Goal: Information Seeking & Learning: Learn about a topic

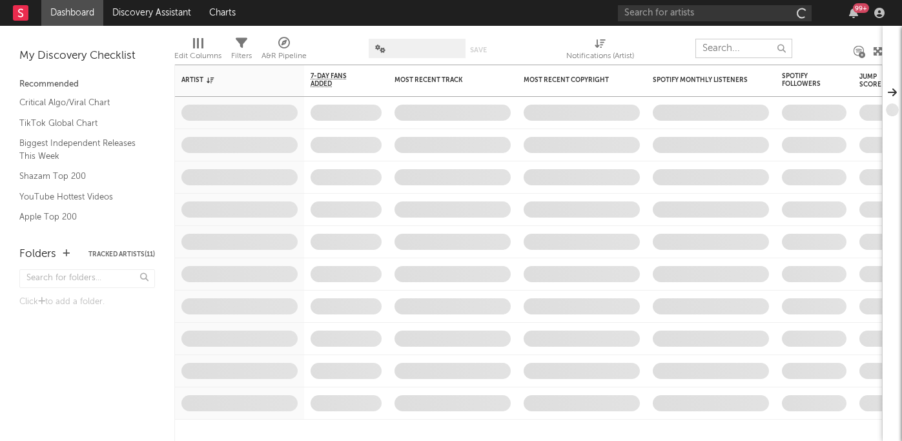
click at [731, 49] on input "text" at bounding box center [744, 48] width 97 height 19
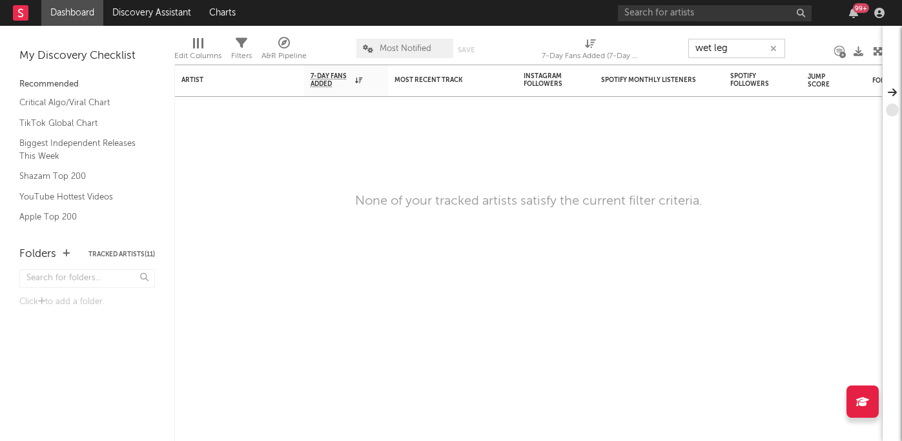
type input "wet leg"
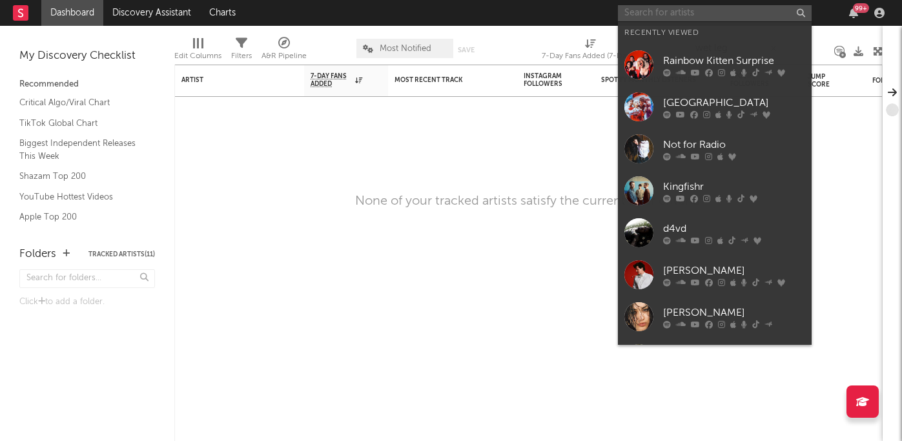
click at [745, 8] on input "text" at bounding box center [715, 13] width 194 height 16
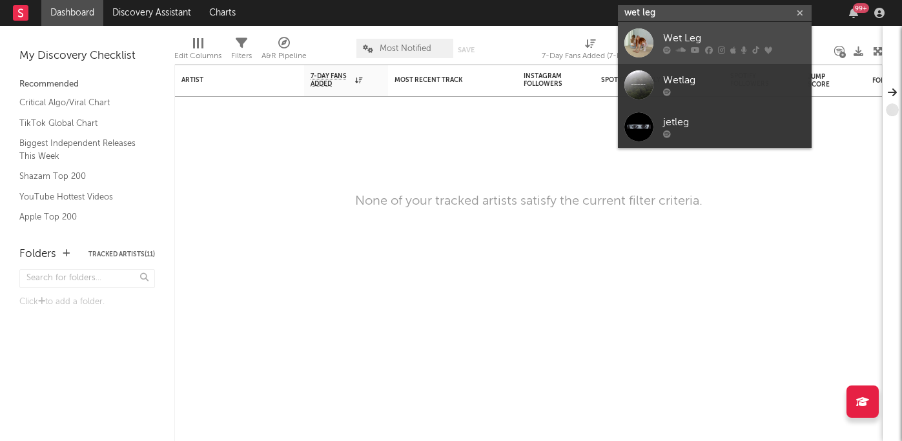
type input "wet leg"
click at [702, 44] on div "Wet Leg" at bounding box center [734, 38] width 142 height 15
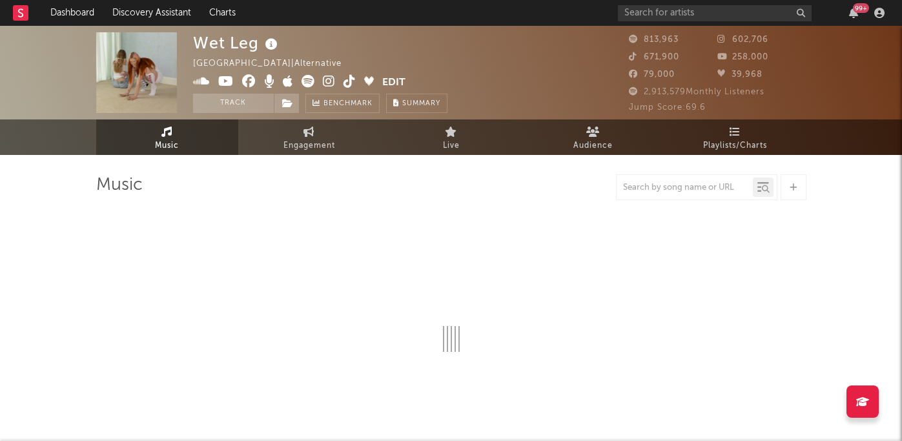
select select "6m"
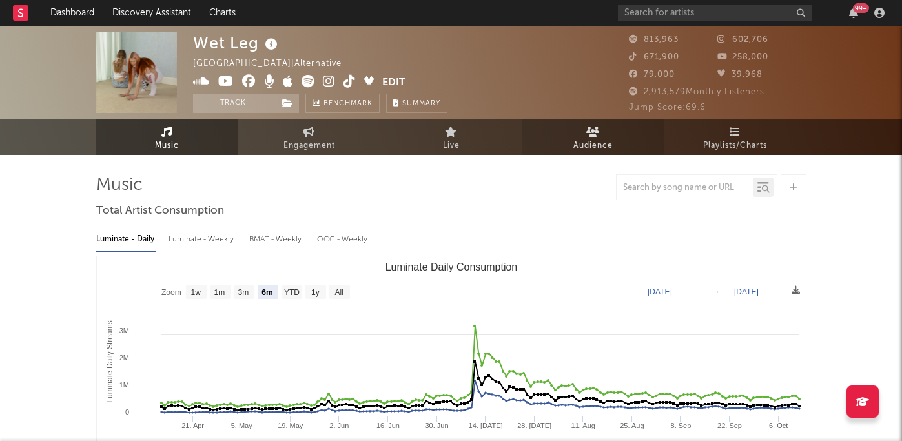
click at [590, 142] on span "Audience" at bounding box center [592, 145] width 39 height 15
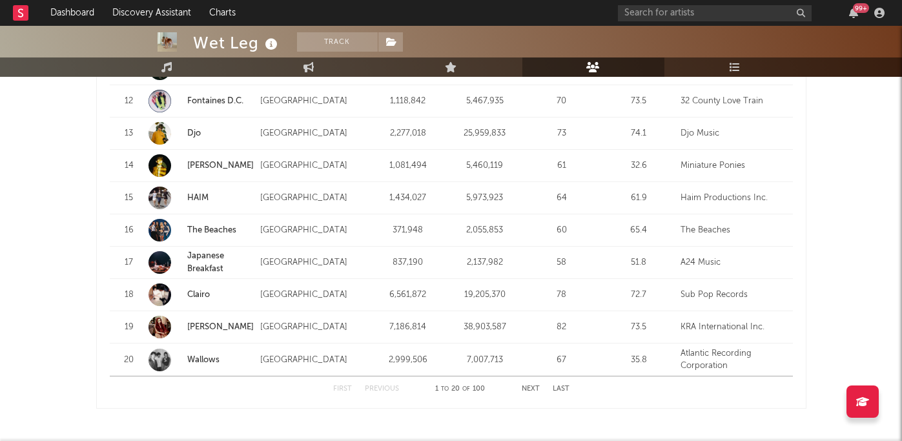
scroll to position [1667, 0]
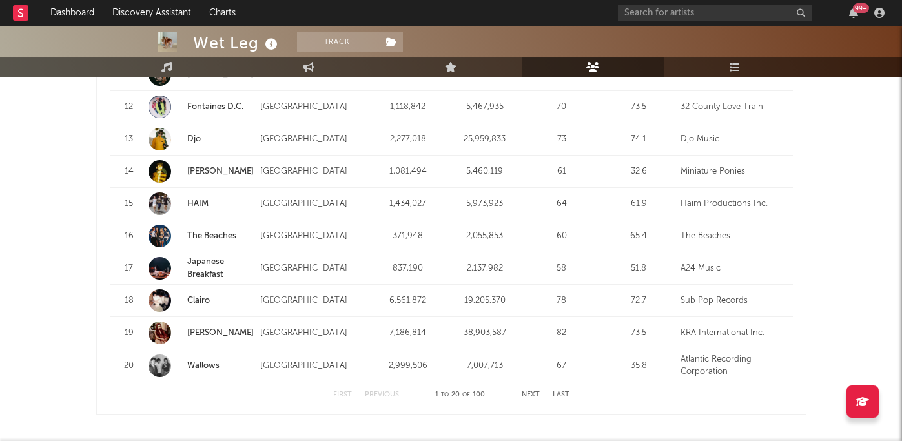
click at [196, 133] on strong "Djo" at bounding box center [220, 139] width 67 height 13
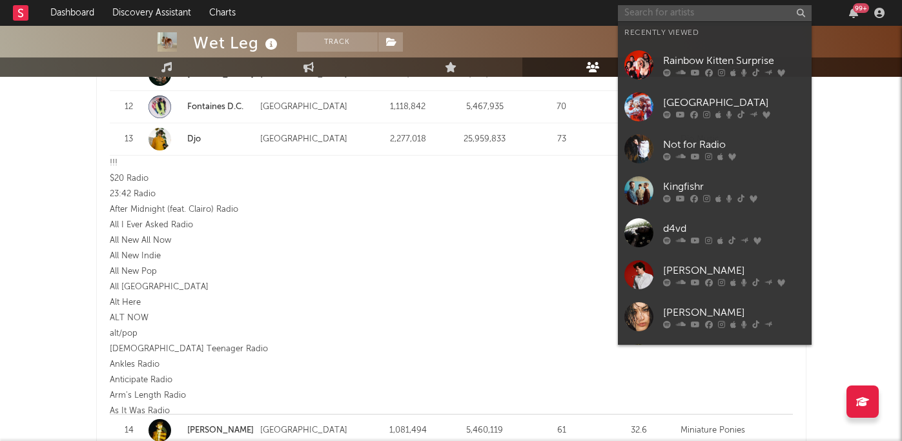
click at [712, 9] on input "text" at bounding box center [715, 13] width 194 height 16
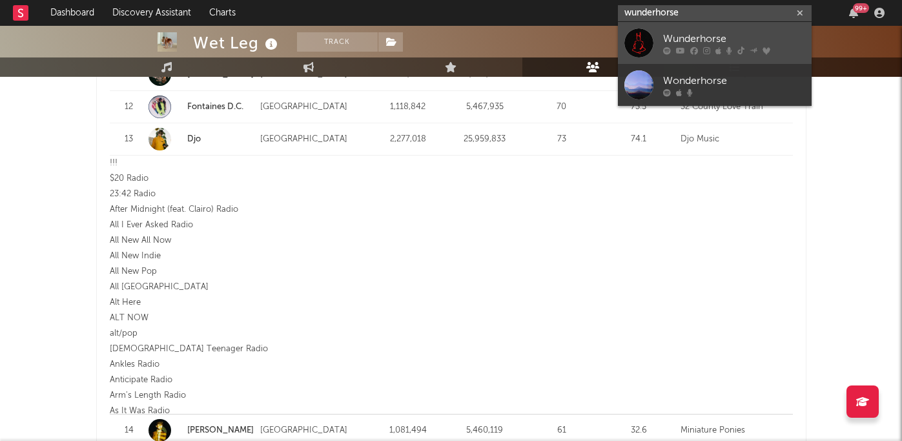
type input "wunderhorse"
click at [706, 34] on div "Wunderhorse" at bounding box center [734, 38] width 142 height 15
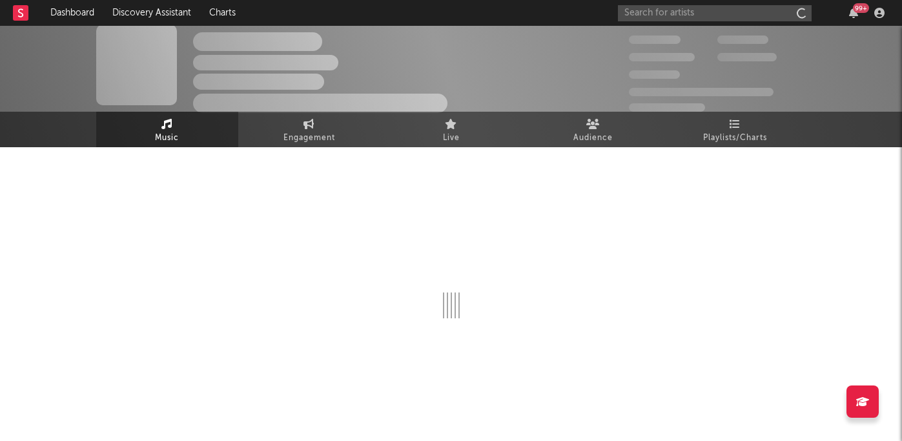
scroll to position [8, 0]
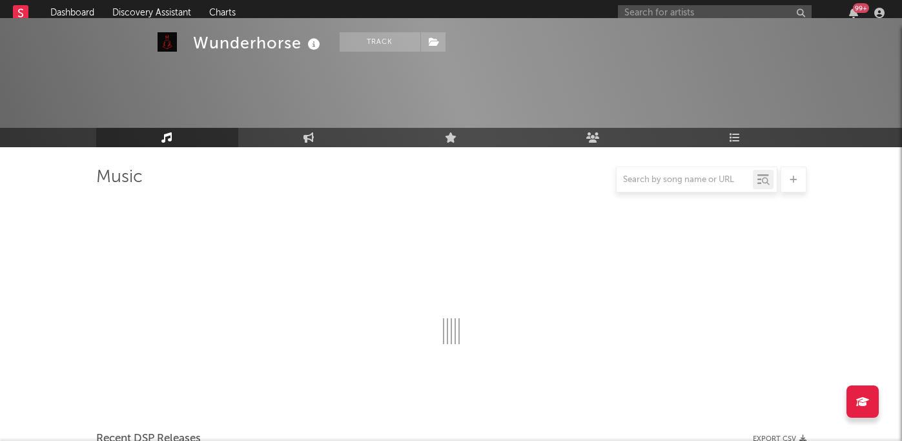
select select "6m"
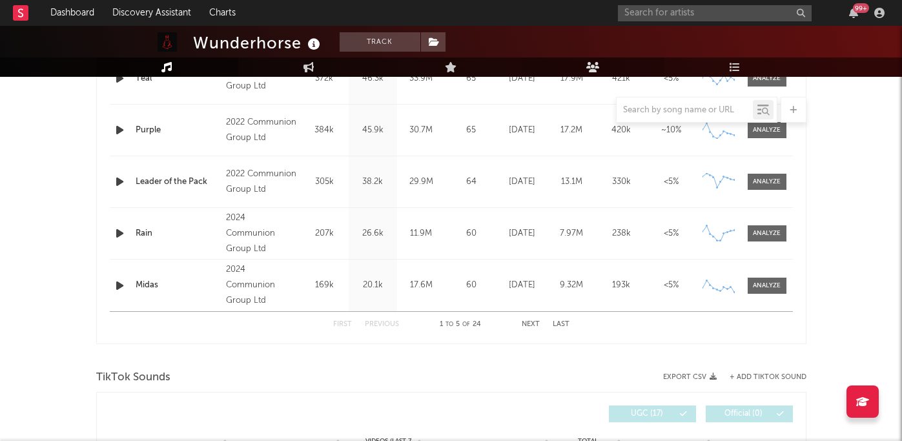
click at [601, 67] on link "Audience" at bounding box center [593, 66] width 142 height 19
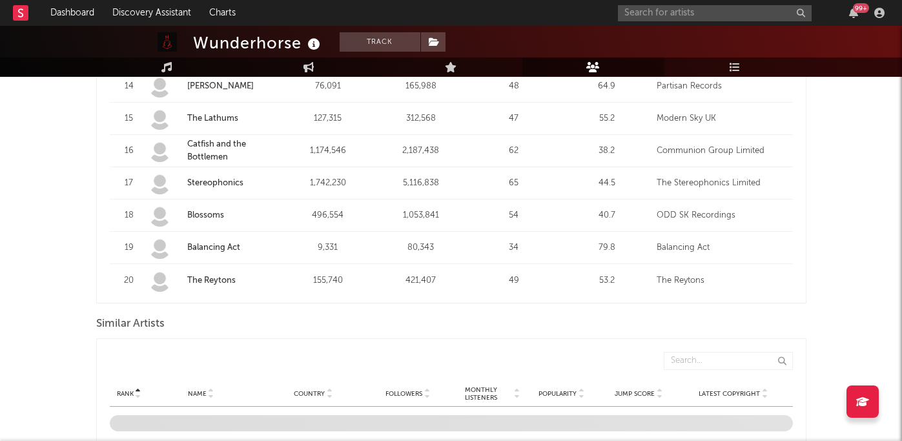
scroll to position [1229, 0]
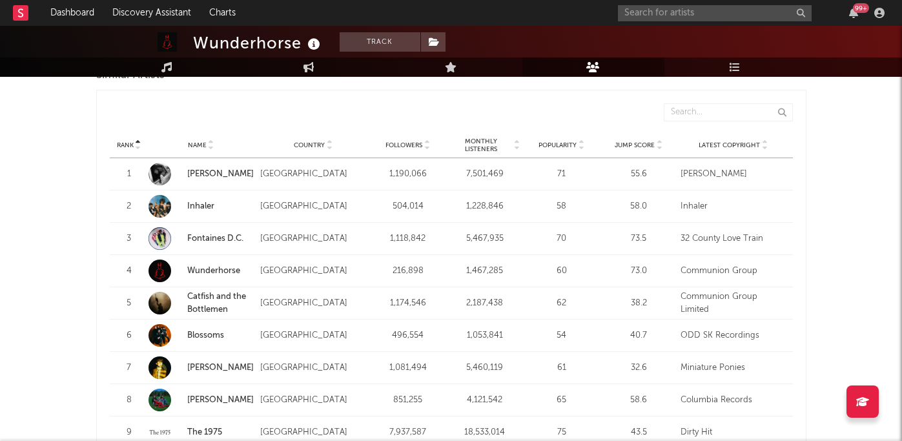
click at [418, 142] on span "Followers" at bounding box center [404, 145] width 37 height 8
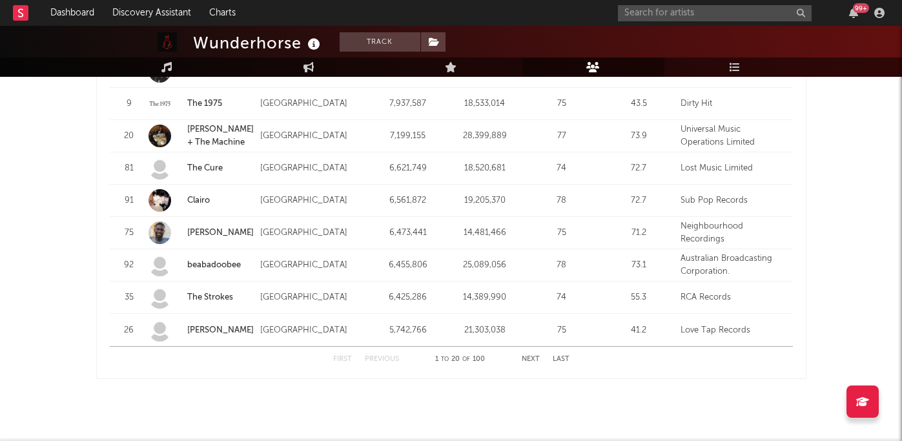
scroll to position [1691, 0]
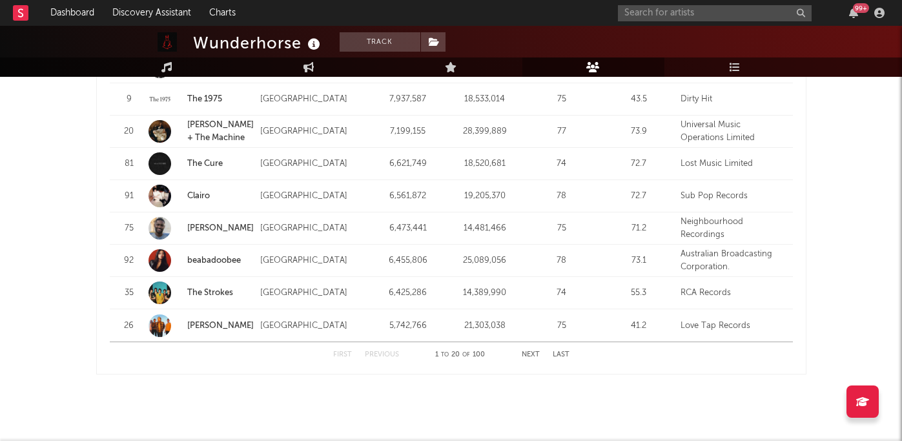
click at [529, 353] on button "Next" at bounding box center [531, 354] width 18 height 7
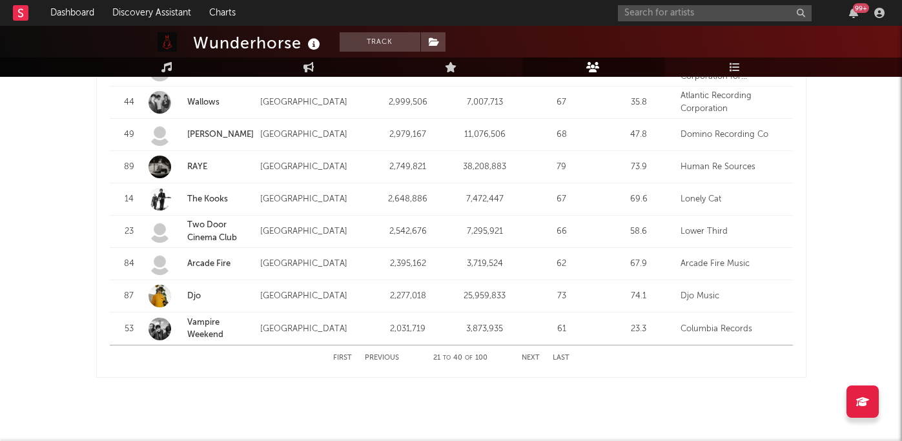
scroll to position [1691, 0]
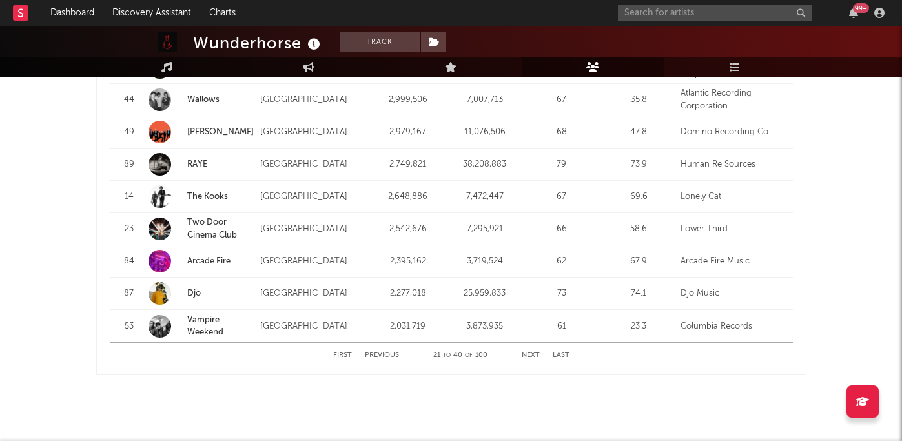
click at [528, 354] on button "Next" at bounding box center [531, 355] width 18 height 7
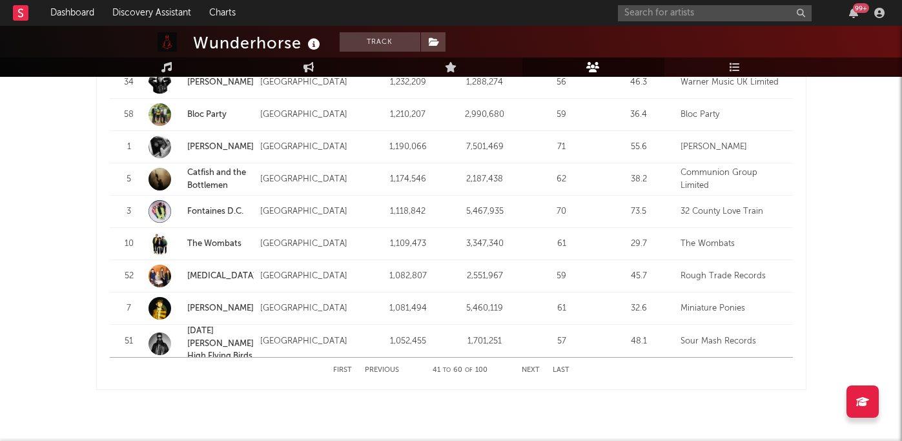
scroll to position [1678, 0]
click at [525, 367] on button "Next" at bounding box center [531, 368] width 18 height 7
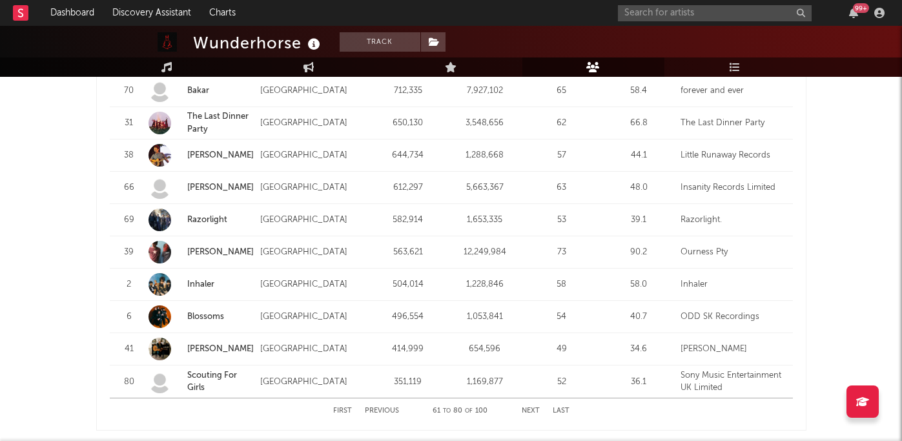
scroll to position [1675, 0]
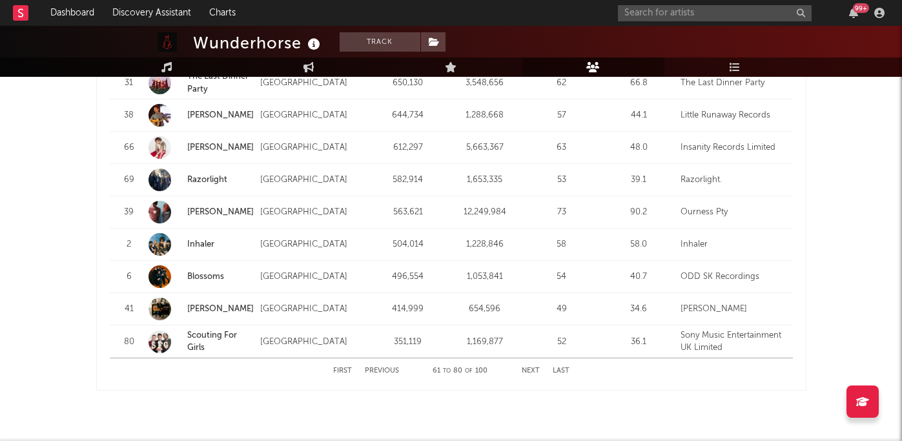
click at [530, 374] on button "Next" at bounding box center [531, 370] width 18 height 7
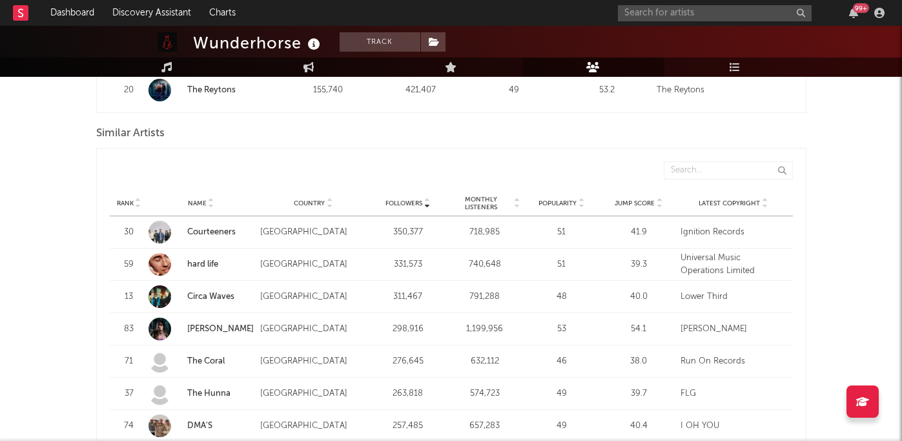
scroll to position [1174, 0]
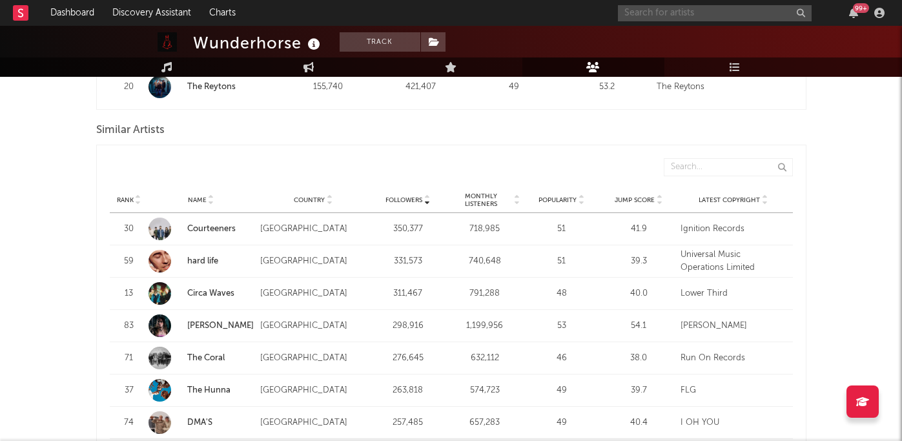
click at [739, 12] on input "text" at bounding box center [715, 13] width 194 height 16
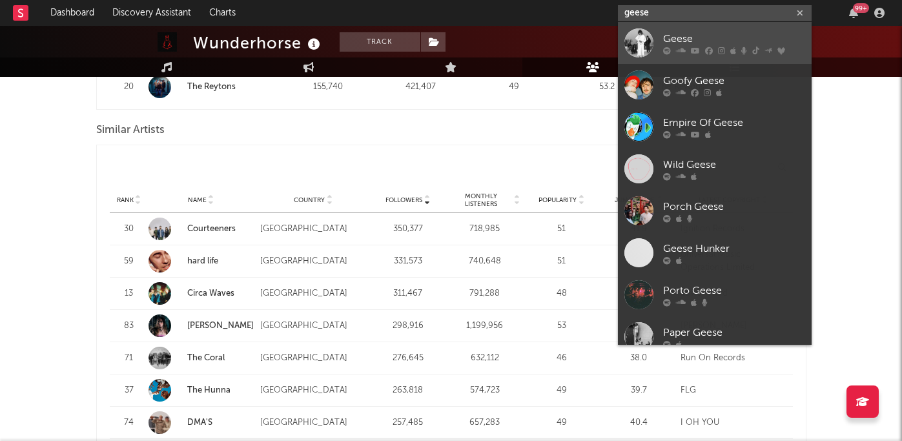
type input "geese"
click at [697, 48] on icon at bounding box center [695, 50] width 9 height 8
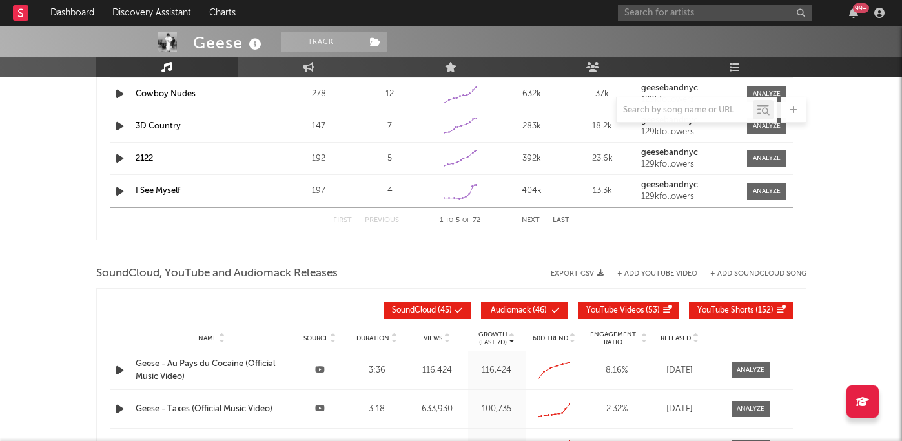
scroll to position [542, 0]
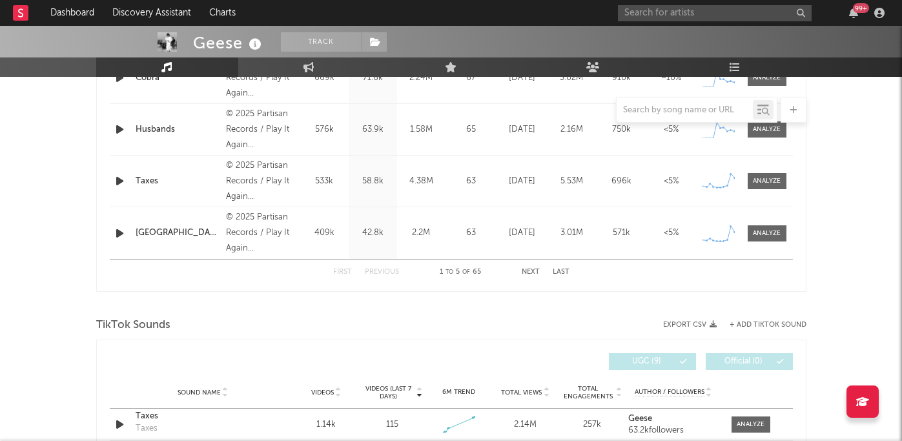
select select "6m"
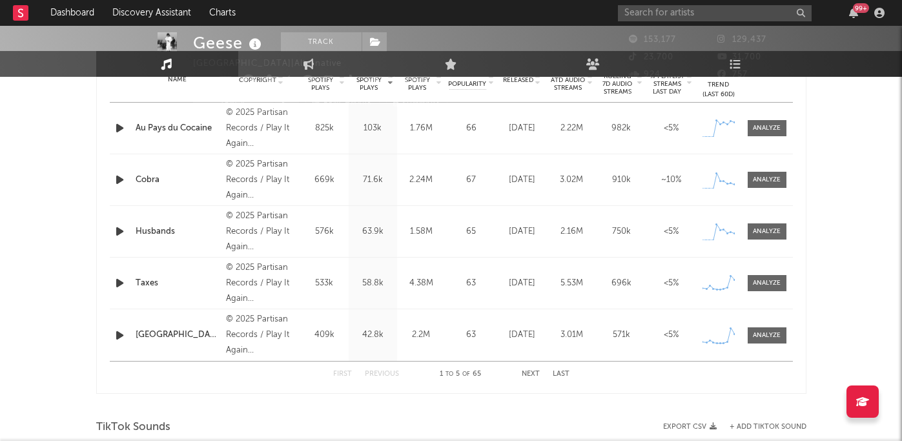
scroll to position [0, 0]
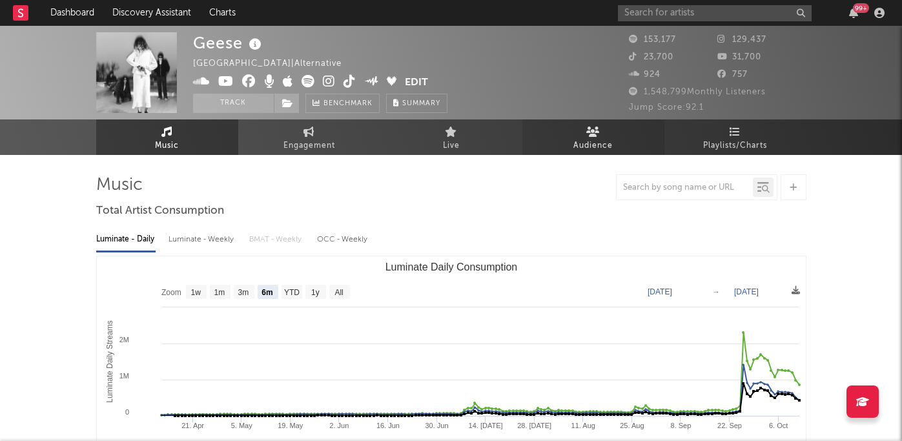
select select "6m"
click at [591, 146] on span "Audience" at bounding box center [592, 145] width 39 height 15
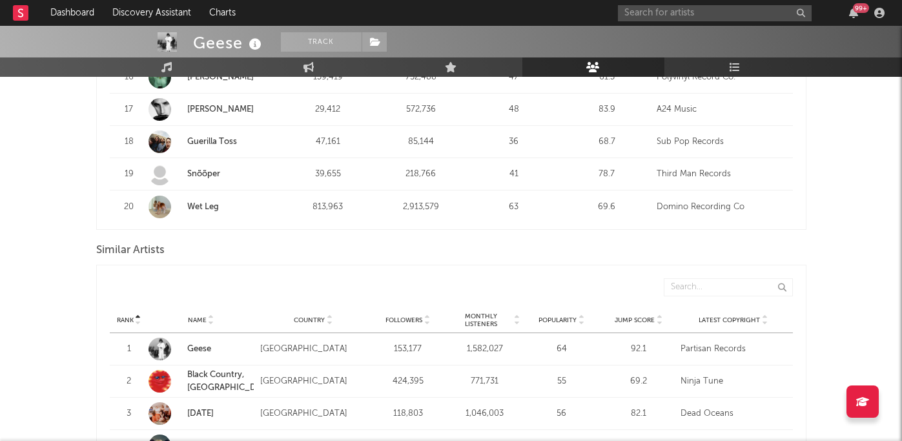
scroll to position [1060, 0]
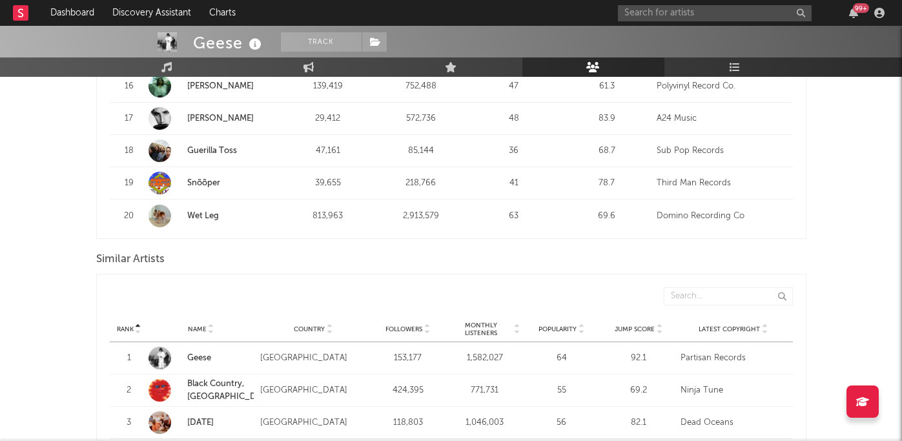
click at [309, 324] on div "Country" at bounding box center [313, 329] width 106 height 10
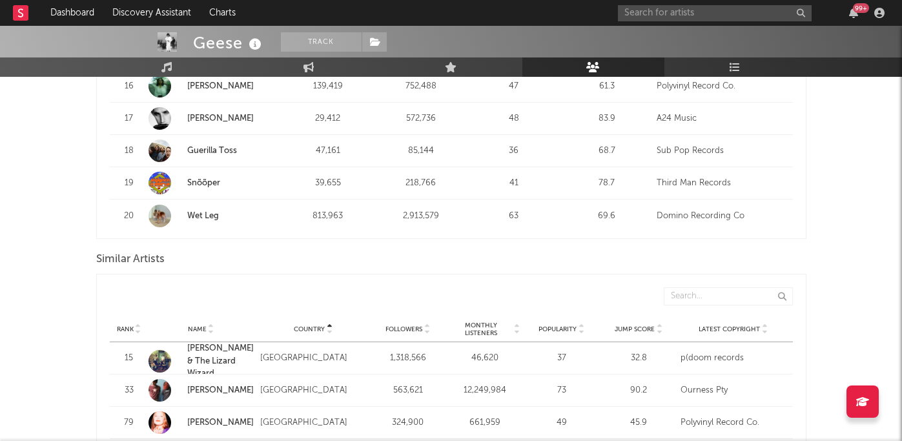
click at [309, 324] on div "Country" at bounding box center [313, 329] width 106 height 10
click at [399, 324] on div "Followers" at bounding box center [408, 329] width 70 height 10
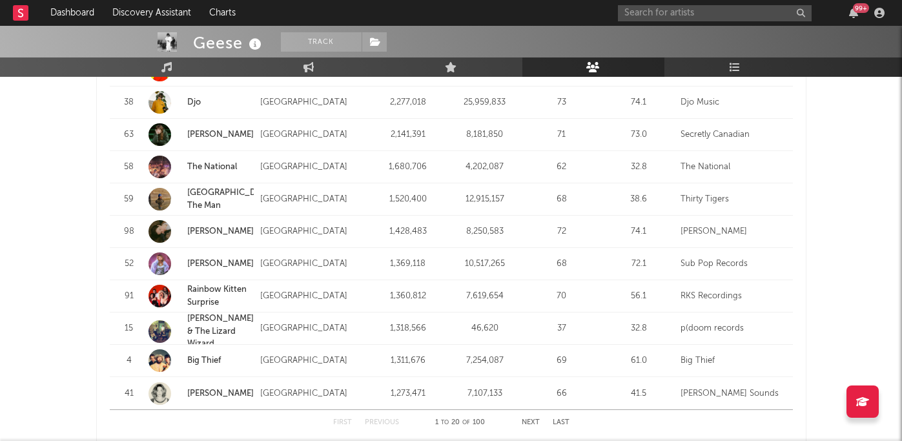
scroll to position [1648, 0]
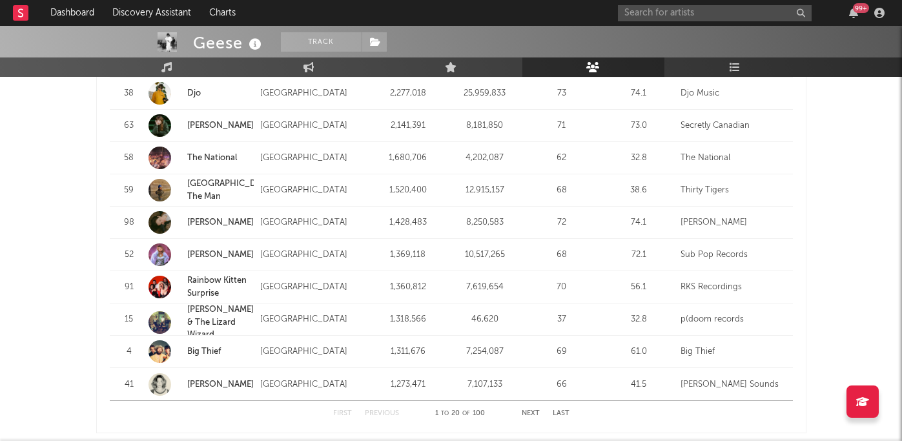
click at [532, 410] on button "Next" at bounding box center [531, 413] width 18 height 7
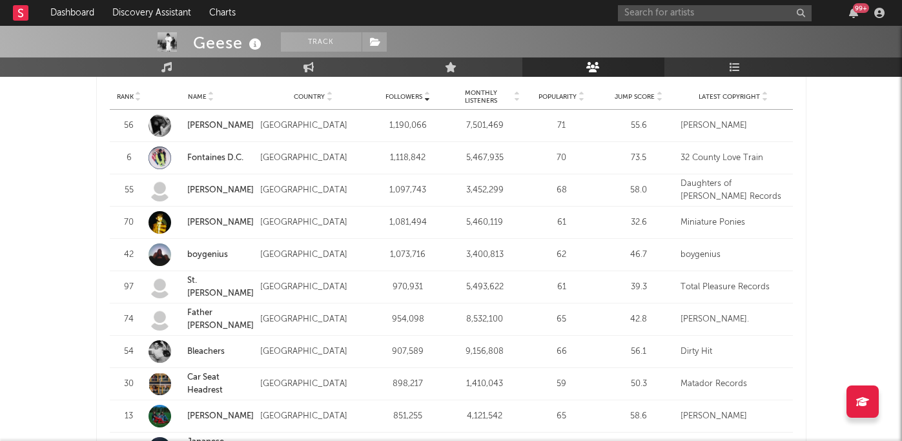
scroll to position [1286, 0]
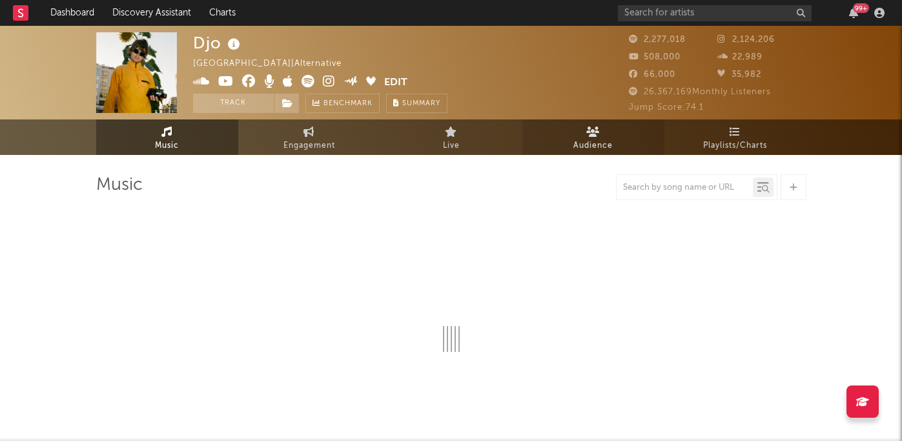
click at [608, 143] on span "Audience" at bounding box center [592, 145] width 39 height 15
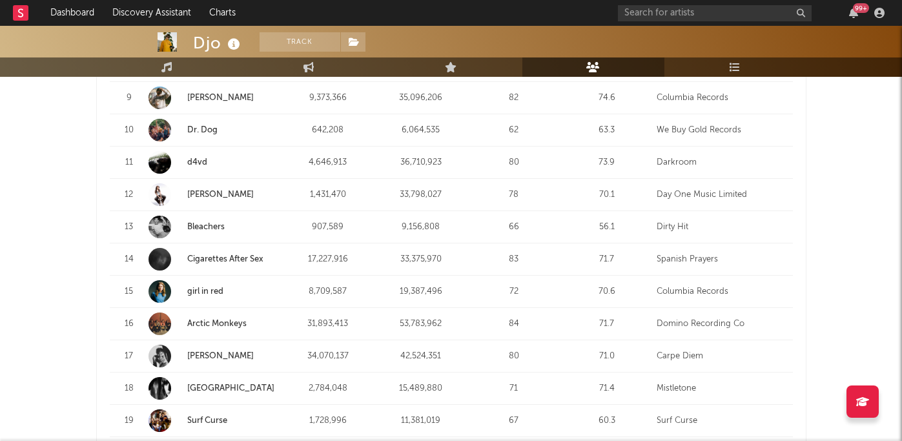
scroll to position [809, 0]
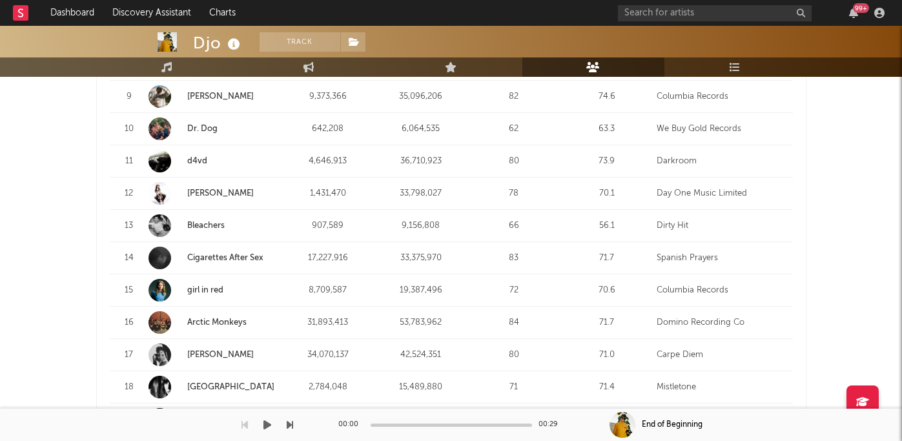
click at [212, 417] on div "Dashboard Discovery Assistant Charts 99 + Notifications Settings Mark all as re…" at bounding box center [451, 282] width 902 height 2130
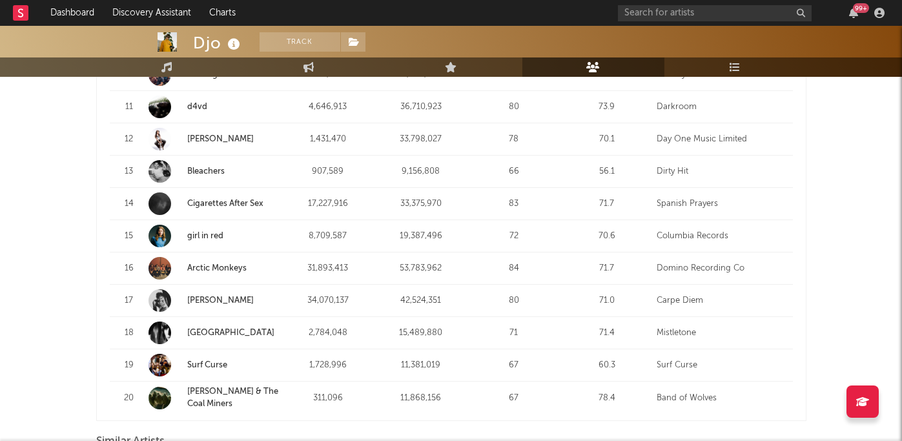
click at [205, 364] on link "Surf Curse" at bounding box center [207, 365] width 40 height 8
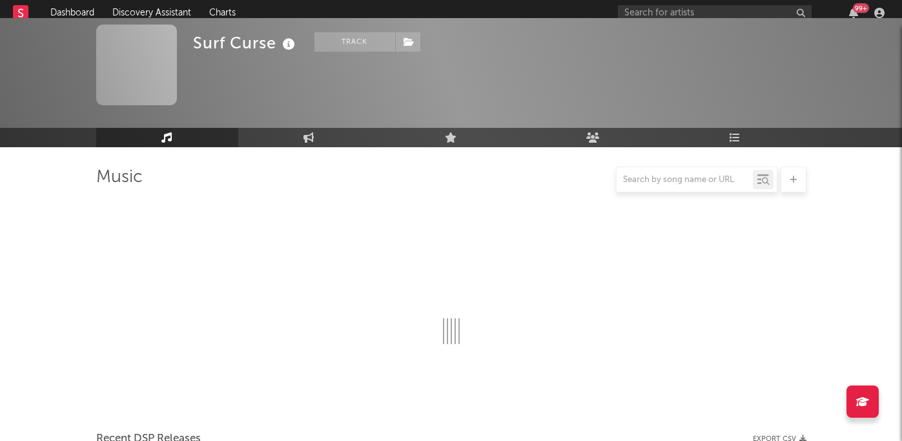
scroll to position [863, 0]
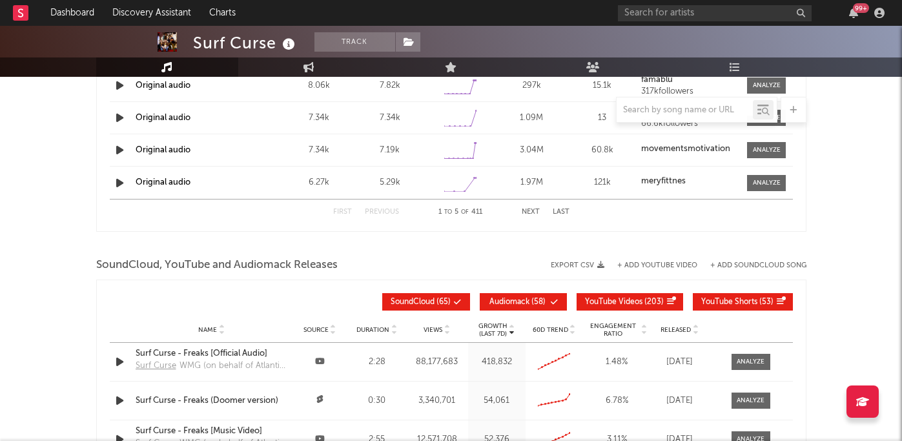
select select "6m"
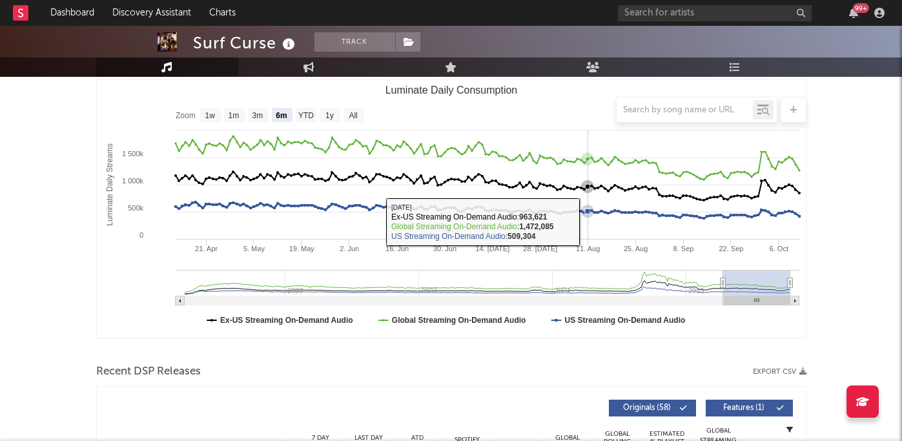
scroll to position [0, 0]
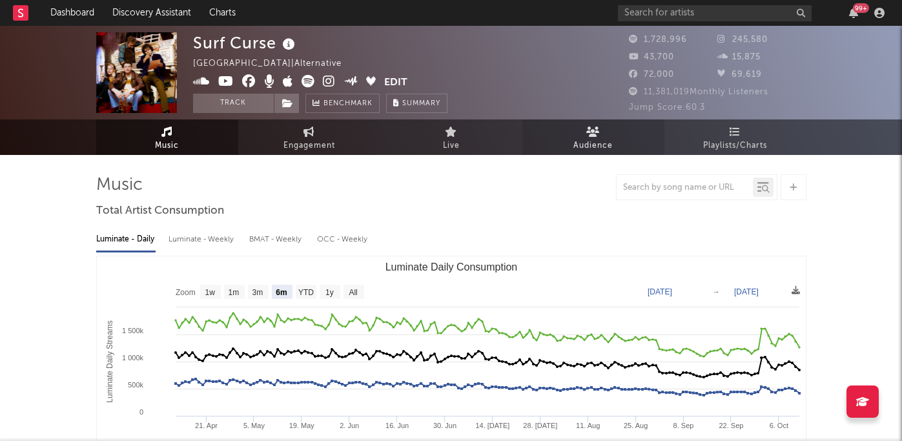
click at [589, 145] on span "Audience" at bounding box center [592, 145] width 39 height 15
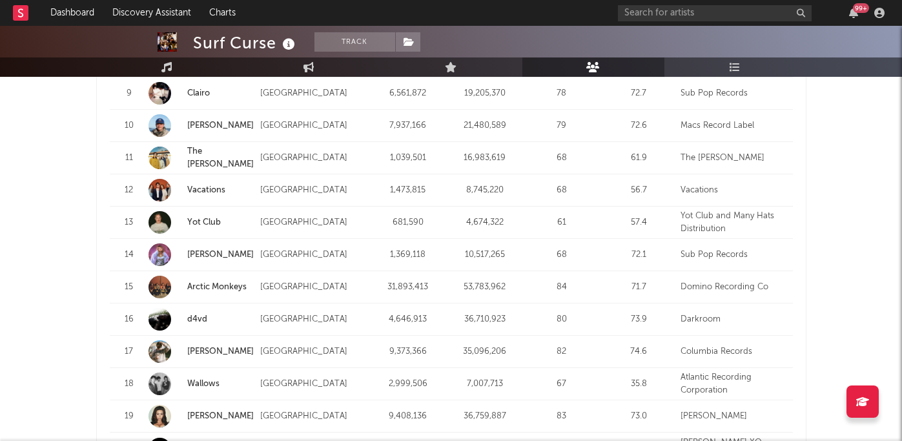
scroll to position [1632, 0]
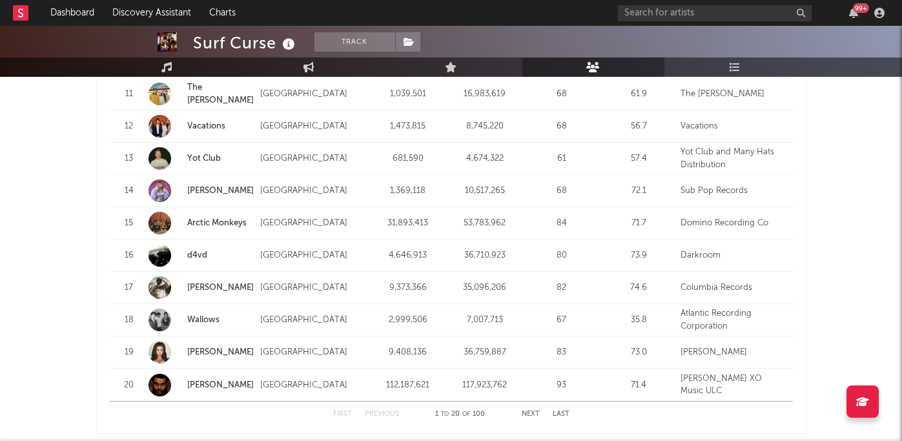
click at [205, 321] on link "Wallows" at bounding box center [203, 320] width 32 height 8
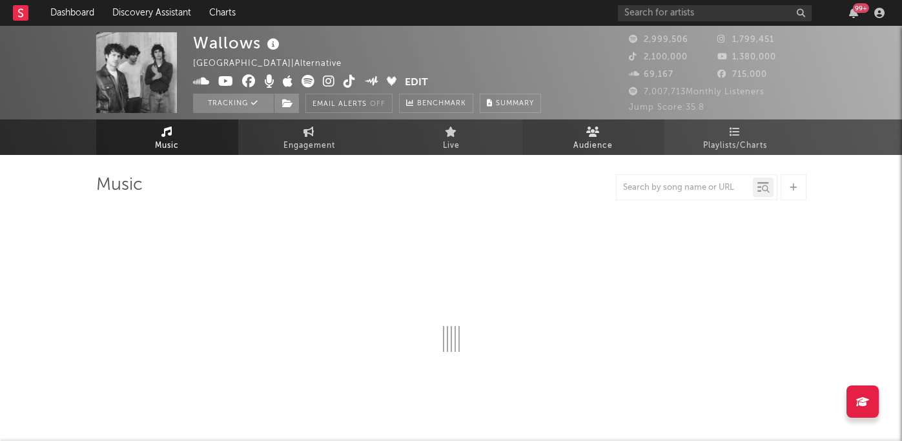
click at [590, 146] on span "Audience" at bounding box center [592, 145] width 39 height 15
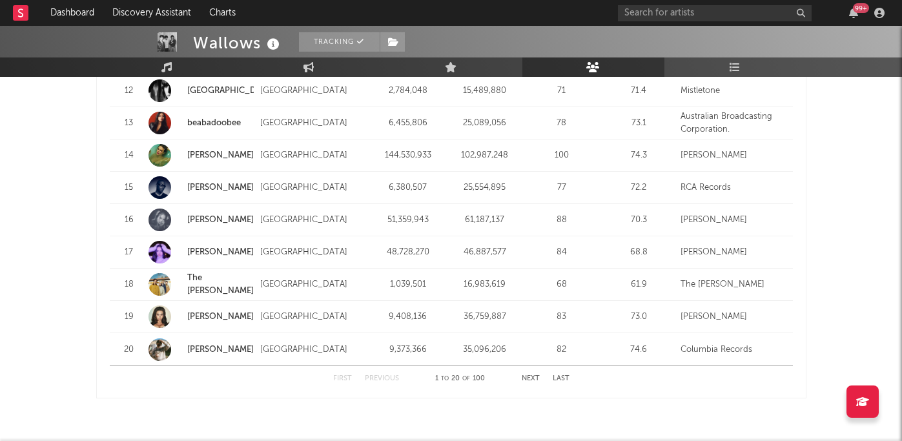
scroll to position [1684, 0]
click at [522, 375] on button "Next" at bounding box center [531, 378] width 18 height 7
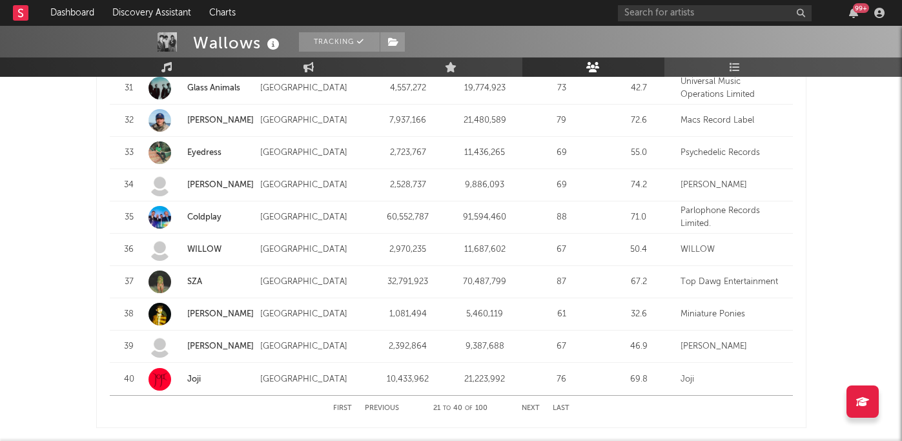
scroll to position [1654, 0]
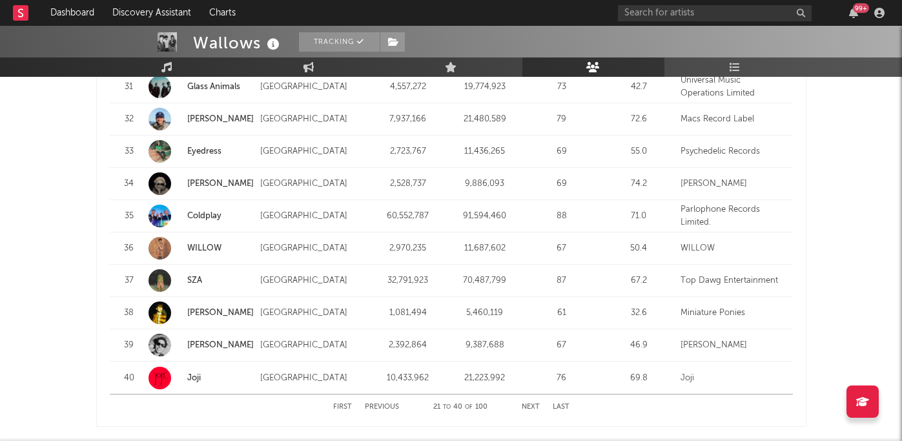
click at [534, 404] on button "Next" at bounding box center [531, 407] width 18 height 7
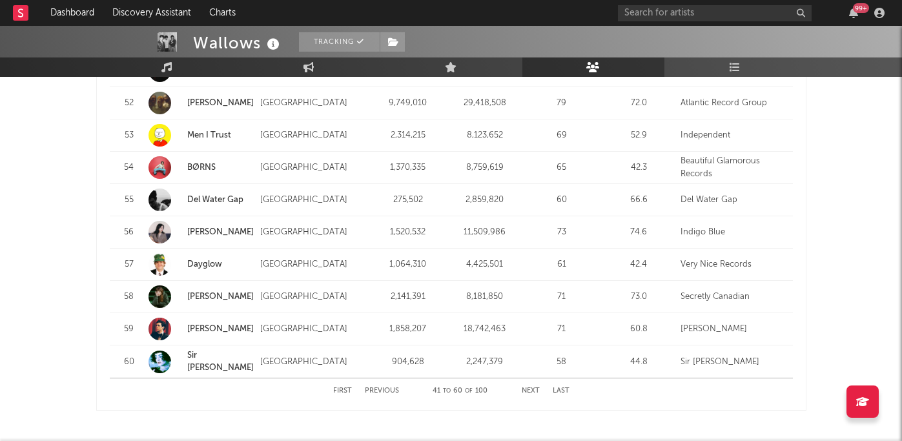
scroll to position [1679, 0]
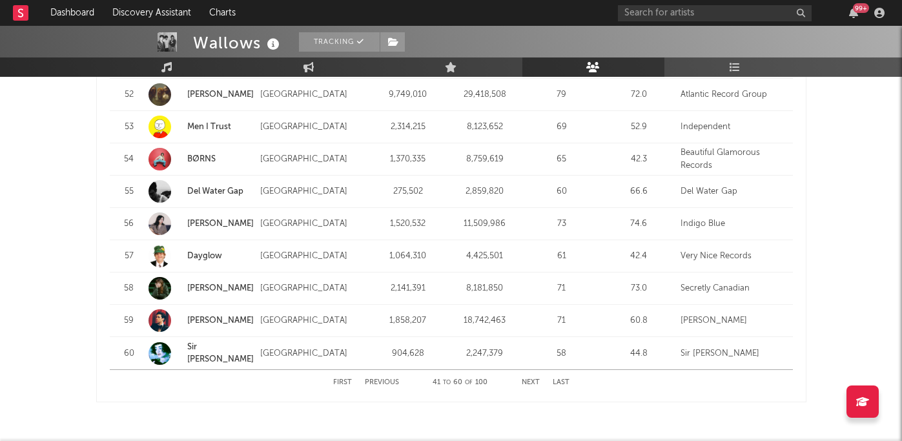
click at [528, 379] on button "Next" at bounding box center [531, 382] width 18 height 7
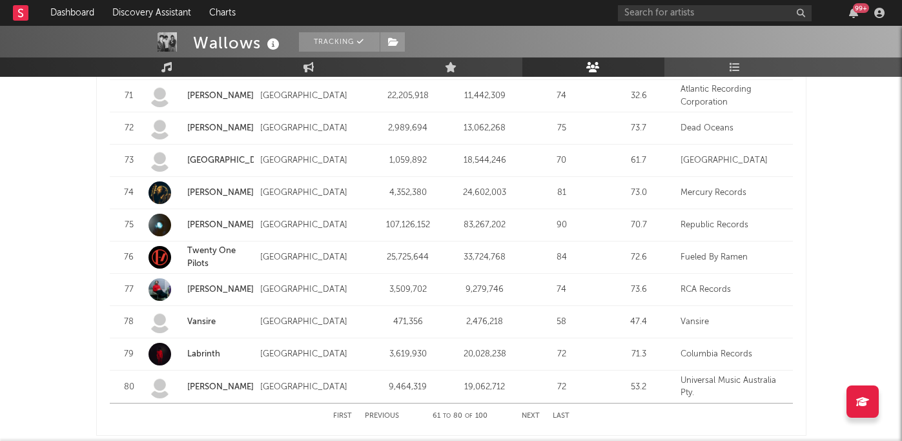
scroll to position [1645, 0]
click at [529, 413] on button "Next" at bounding box center [531, 416] width 18 height 7
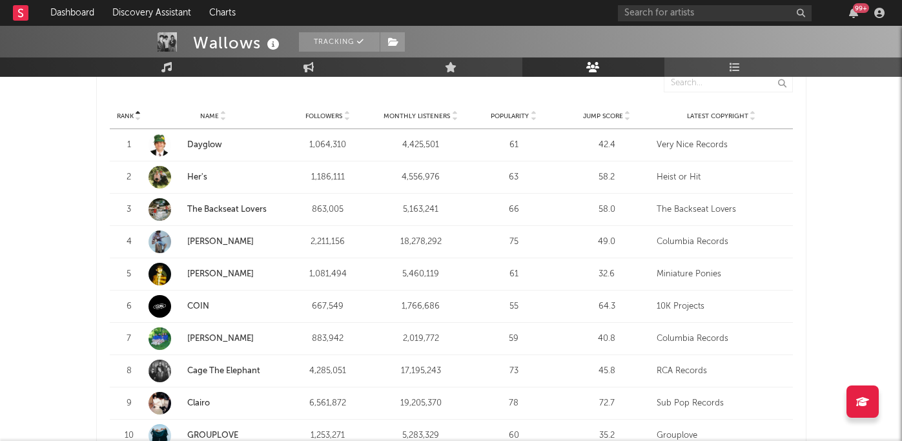
scroll to position [0, 0]
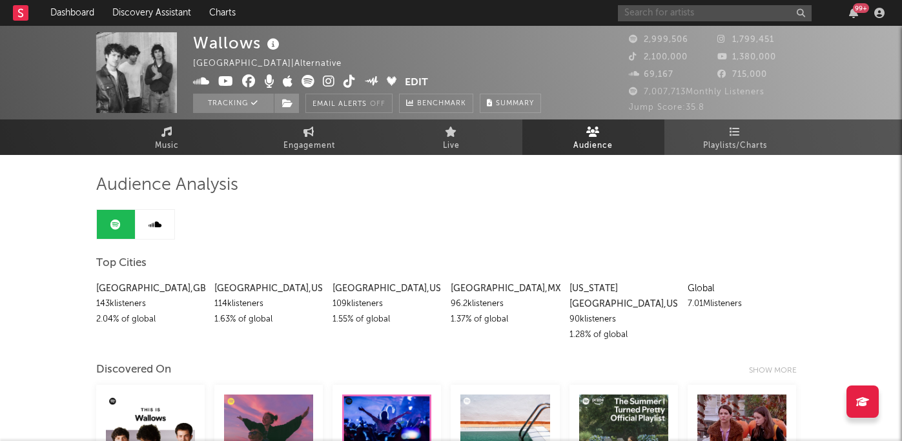
click at [691, 14] on input "text" at bounding box center [715, 13] width 194 height 16
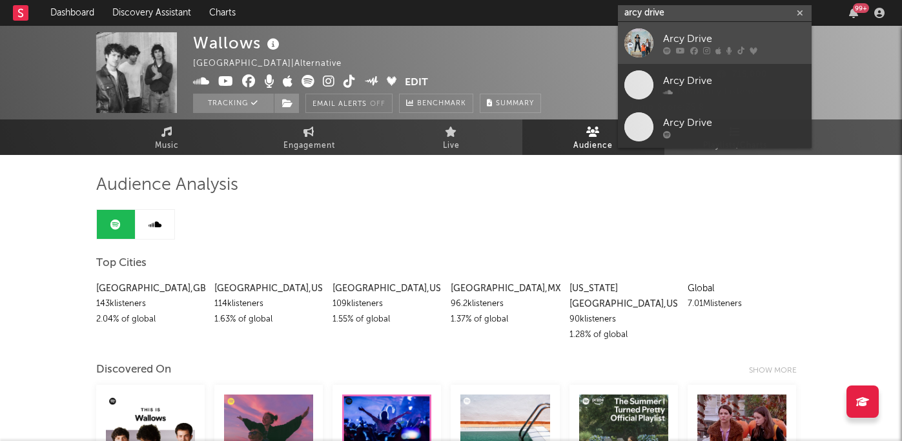
type input "arcy drive"
click at [640, 50] on div at bounding box center [638, 42] width 29 height 29
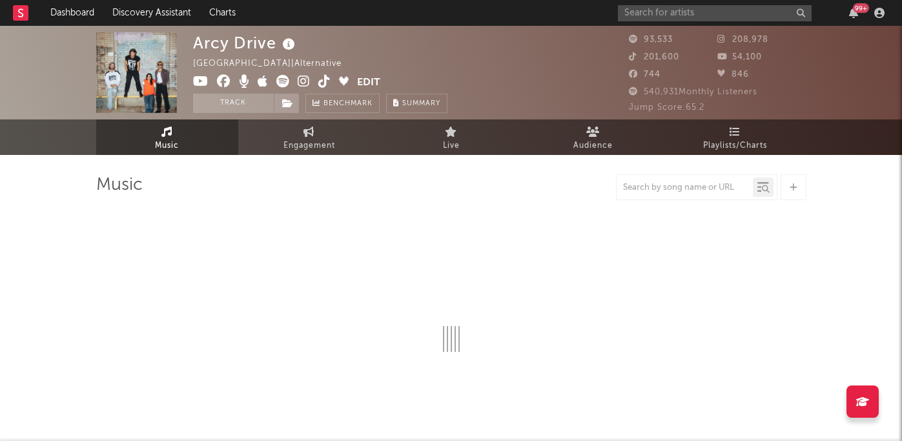
select select "6m"
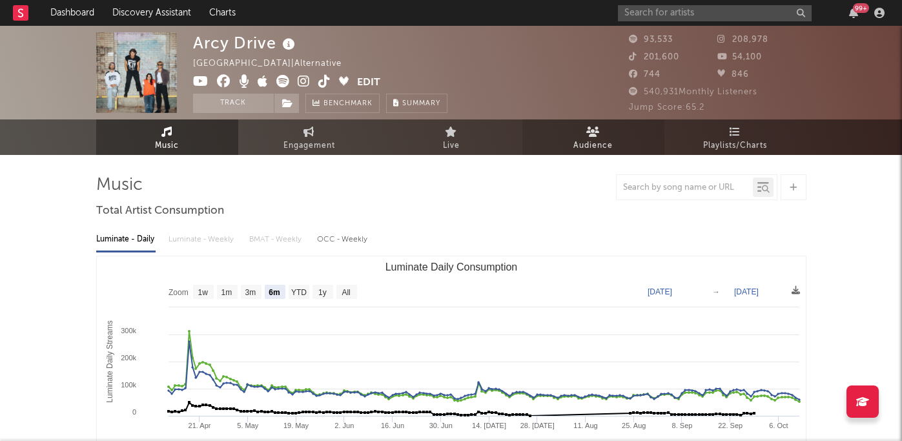
click at [598, 134] on icon at bounding box center [593, 132] width 14 height 10
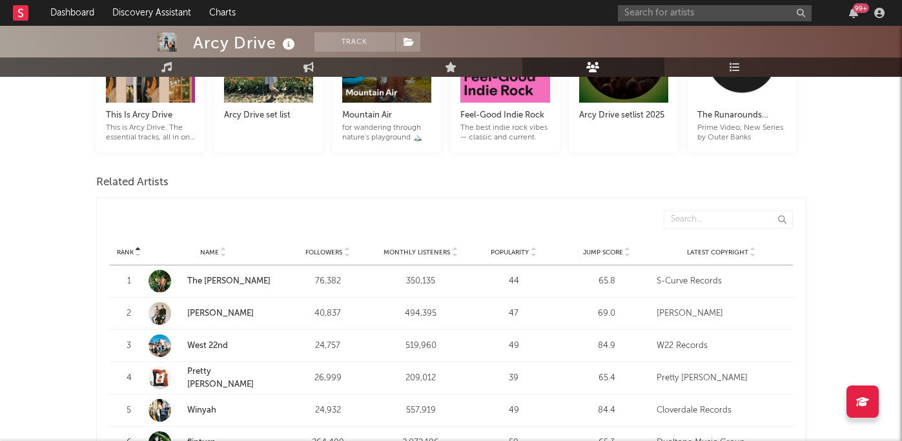
scroll to position [347, 0]
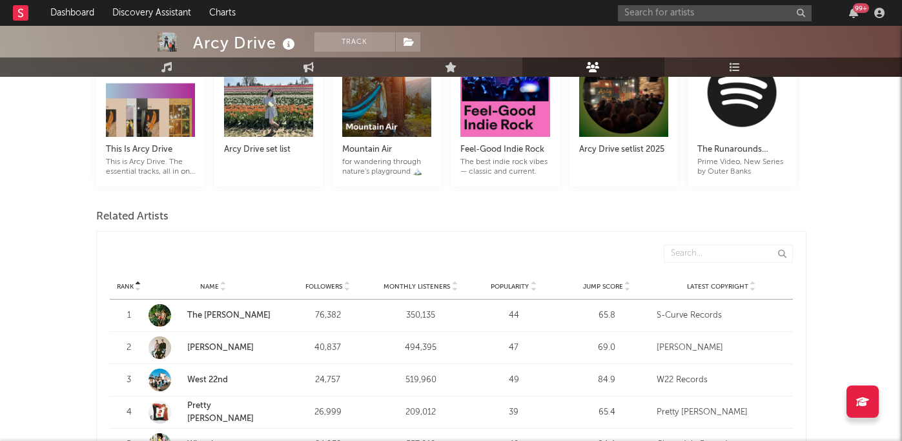
click at [322, 283] on span "Followers" at bounding box center [323, 287] width 37 height 8
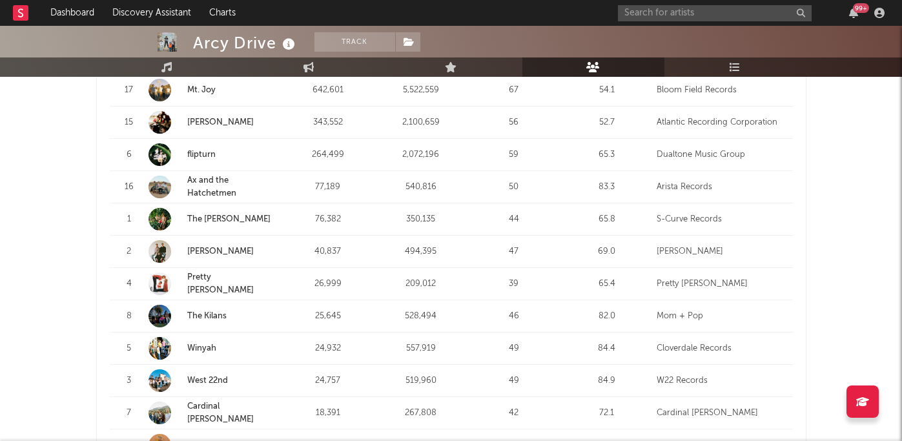
scroll to position [577, 0]
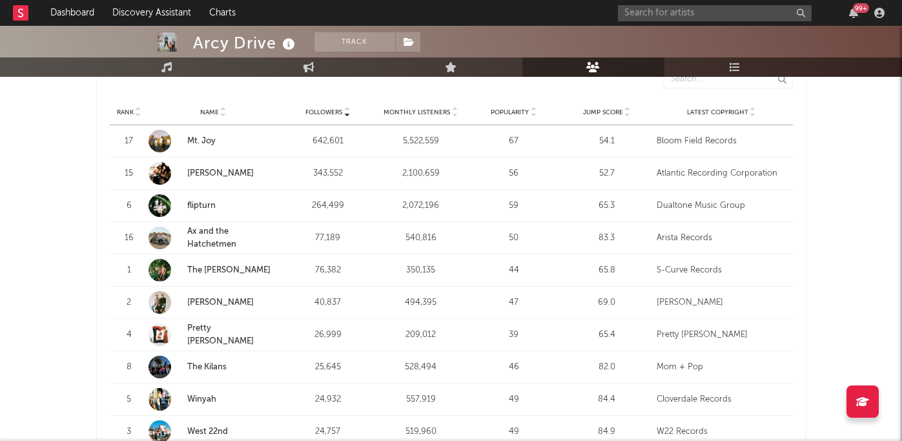
click at [208, 137] on link "Mt. Joy" at bounding box center [201, 141] width 28 height 8
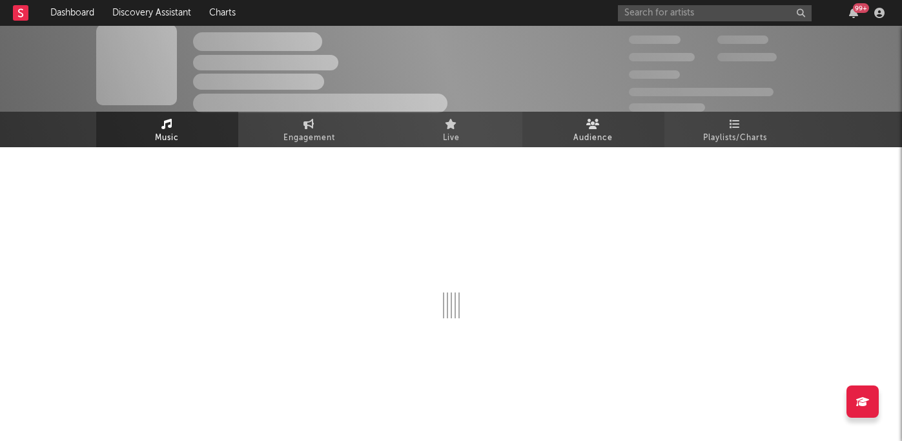
click at [584, 143] on span "Audience" at bounding box center [592, 137] width 39 height 15
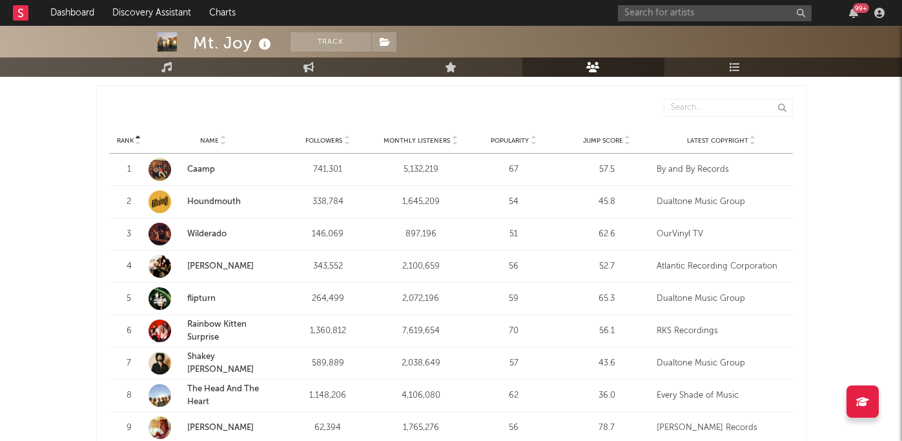
scroll to position [486, 0]
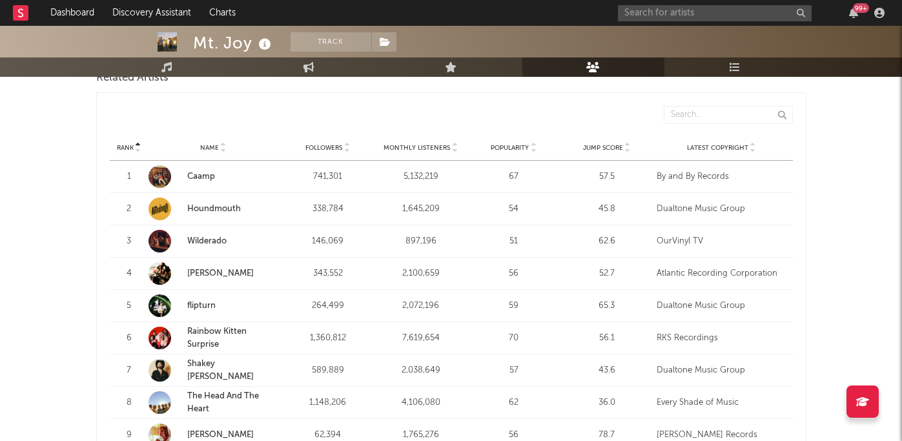
click at [330, 144] on span "Followers" at bounding box center [323, 148] width 37 height 8
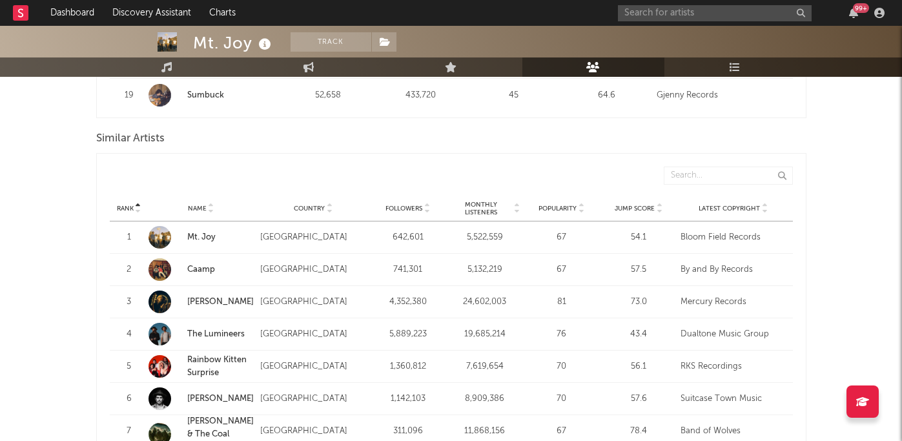
scroll to position [1199, 0]
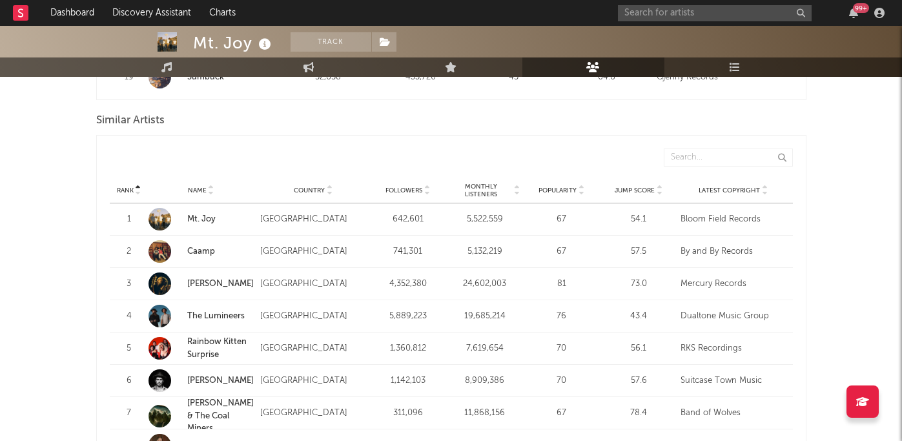
click at [415, 187] on span "Followers" at bounding box center [404, 191] width 37 height 8
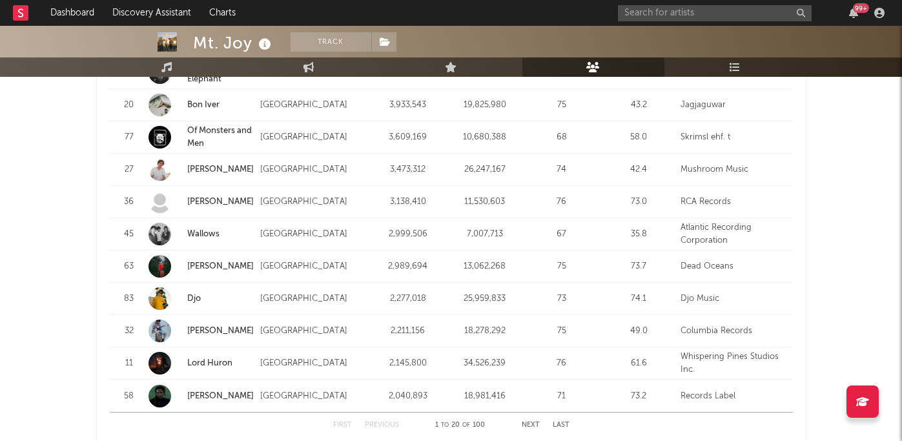
scroll to position [1635, 0]
click at [535, 414] on div "First Previous 1 to 20 of 100 Next Last" at bounding box center [451, 426] width 236 height 25
click at [534, 414] on div "First Previous 1 to 20 of 100 Next Last" at bounding box center [451, 426] width 236 height 25
click at [533, 423] on button "Next" at bounding box center [531, 426] width 18 height 7
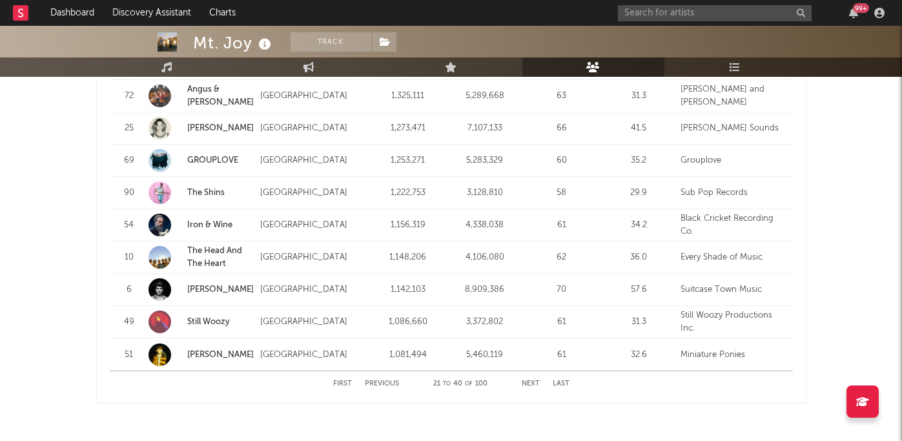
scroll to position [1687, 0]
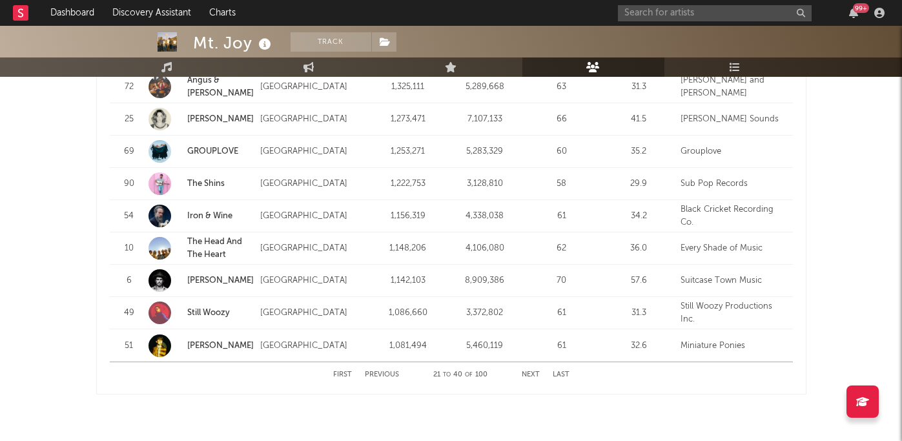
click at [526, 371] on button "Next" at bounding box center [531, 374] width 18 height 7
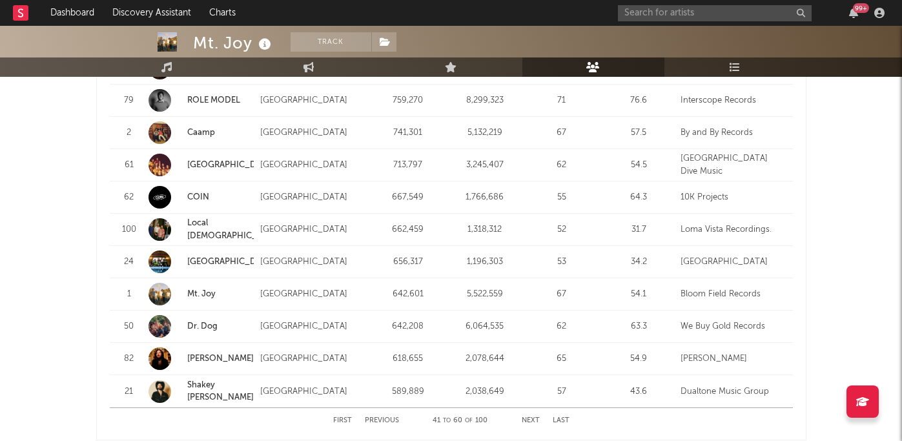
scroll to position [1645, 0]
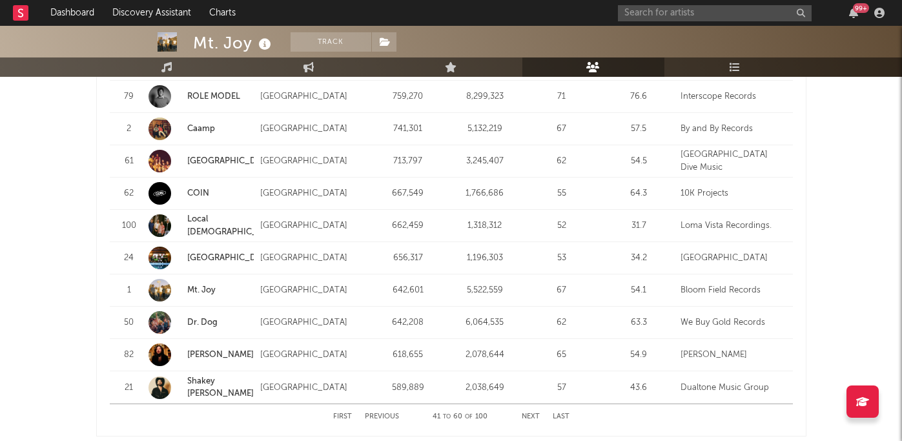
click at [529, 413] on button "Next" at bounding box center [531, 416] width 18 height 7
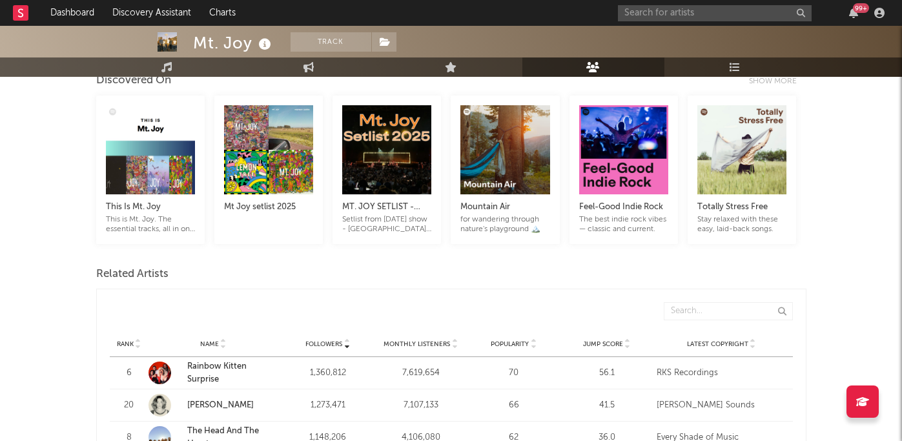
scroll to position [0, 0]
